Goal: Task Accomplishment & Management: Manage account settings

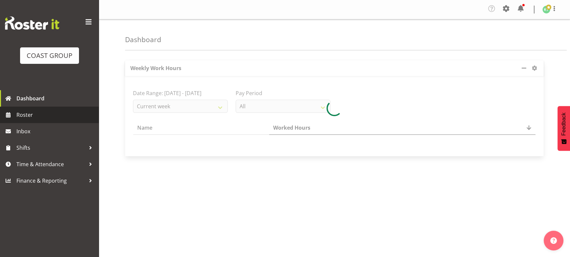
click at [63, 117] on span "Roster" at bounding box center [55, 115] width 79 height 10
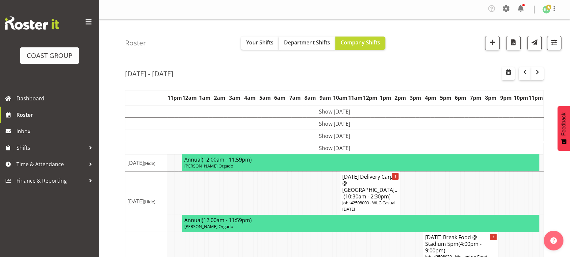
drag, startPoint x: 358, startPoint y: 135, endPoint x: 355, endPoint y: 138, distance: 4.0
click at [358, 135] on td "Show Wed 27th Aug 2025" at bounding box center [334, 136] width 418 height 12
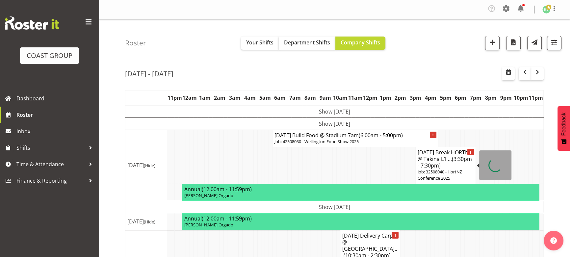
click at [431, 169] on p "Job: 32508040 - HortNZ Conference 2025" at bounding box center [445, 175] width 56 height 12
select select
select select "7"
select select "2025"
select select "15"
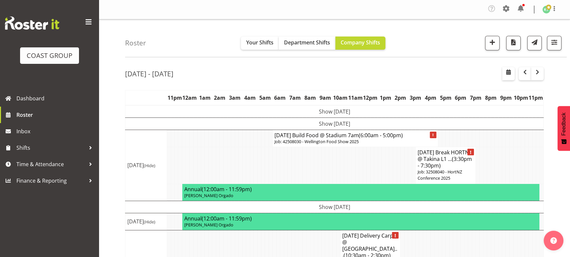
select select "30"
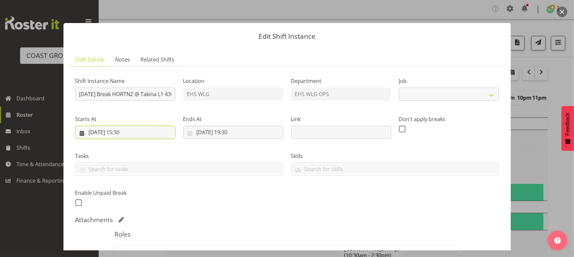
select select "9260"
click at [148, 136] on input "27/08/2025, 15:30" at bounding box center [125, 132] width 100 height 13
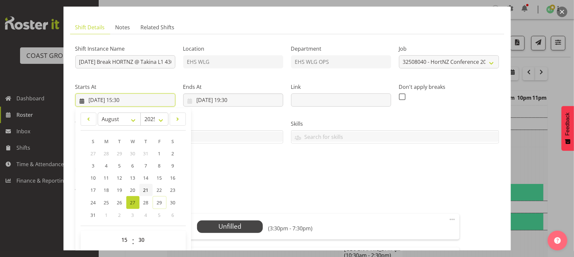
scroll to position [89, 0]
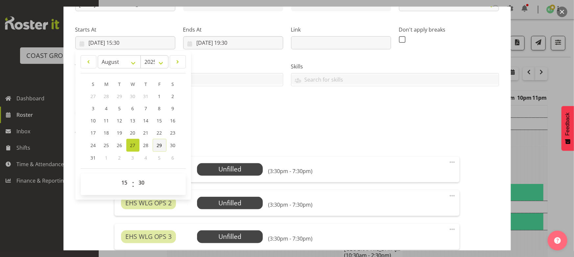
click at [161, 145] on span "29" at bounding box center [159, 145] width 5 height 6
type input "29/08/2025, 15:30"
click at [122, 181] on select "00 01 02 03 04 05 06 07 08 09 10 11 12 13 14 15 16 17 18 19 20 21 22 23" at bounding box center [125, 182] width 15 height 13
select select "8"
click at [118, 176] on select "00 01 02 03 04 05 06 07 08 09 10 11 12 13 14 15 16 17 18 19 20 21 22 23" at bounding box center [125, 182] width 15 height 13
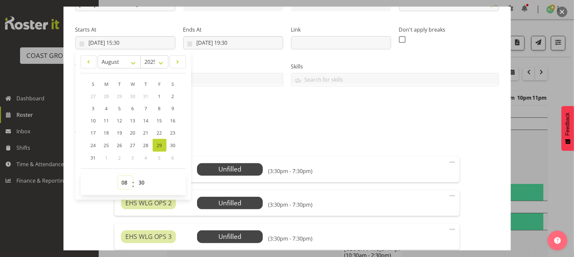
type input "29/08/2025, 08:30"
click at [140, 177] on select "00 01 02 03 04 05 06 07 08 09 10 11 12 13 14 15 16 17 18 19 20 21 22 23 24 25 2…" at bounding box center [142, 182] width 15 height 13
select select "0"
click at [135, 176] on select "00 01 02 03 04 05 06 07 08 09 10 11 12 13 14 15 16 17 18 19 20 21 22 23 24 25 2…" at bounding box center [142, 182] width 15 height 13
type input "29/08/2025, 08:00"
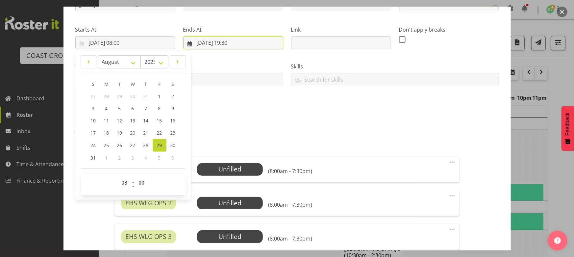
click at [236, 43] on input "27/08/2025, 19:30" at bounding box center [233, 42] width 100 height 13
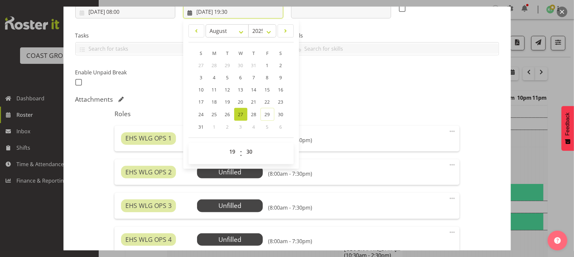
scroll to position [149, 0]
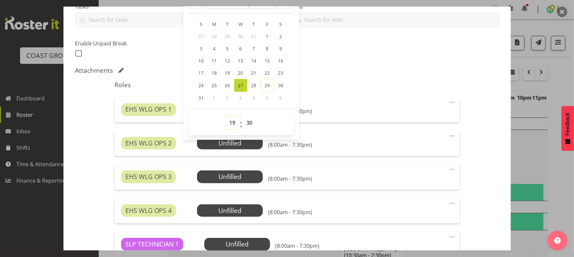
click at [232, 124] on select "00 01 02 03 04 05 06 07 08 09 10 11 12 13 14 15 16 17 18 19 20 21 22 23" at bounding box center [233, 122] width 15 height 13
select select "14"
click at [226, 116] on select "00 01 02 03 04 05 06 07 08 09 10 11 12 13 14 15 16 17 18 19 20 21 22 23" at bounding box center [233, 122] width 15 height 13
type input "27/08/2025, 14:30"
click at [414, 75] on div "Attachments" at bounding box center [287, 70] width 424 height 9
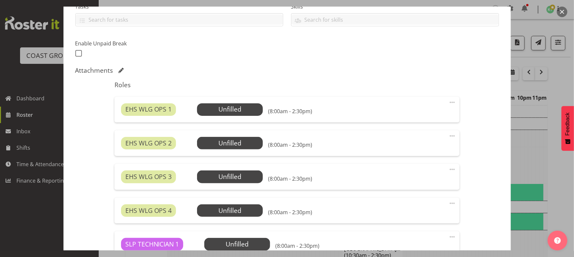
scroll to position [244, 0]
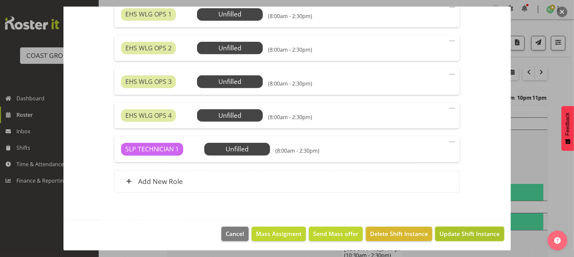
click at [461, 232] on span "Update Shift Instance" at bounding box center [469, 233] width 60 height 9
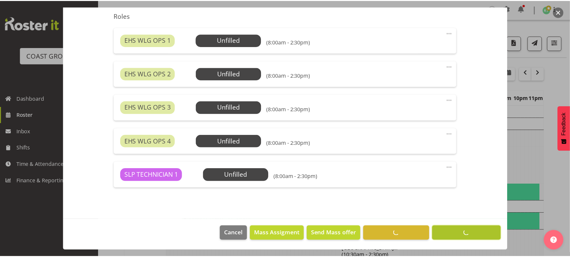
scroll to position [218, 0]
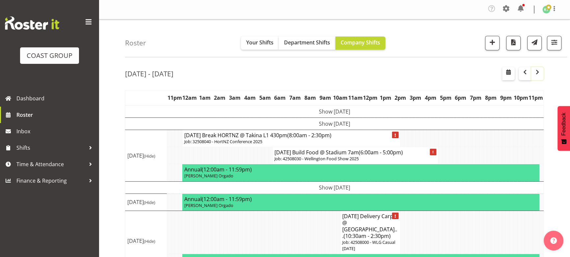
click at [538, 71] on span "button" at bounding box center [537, 72] width 8 height 8
